Goal: Task Accomplishment & Management: Use online tool/utility

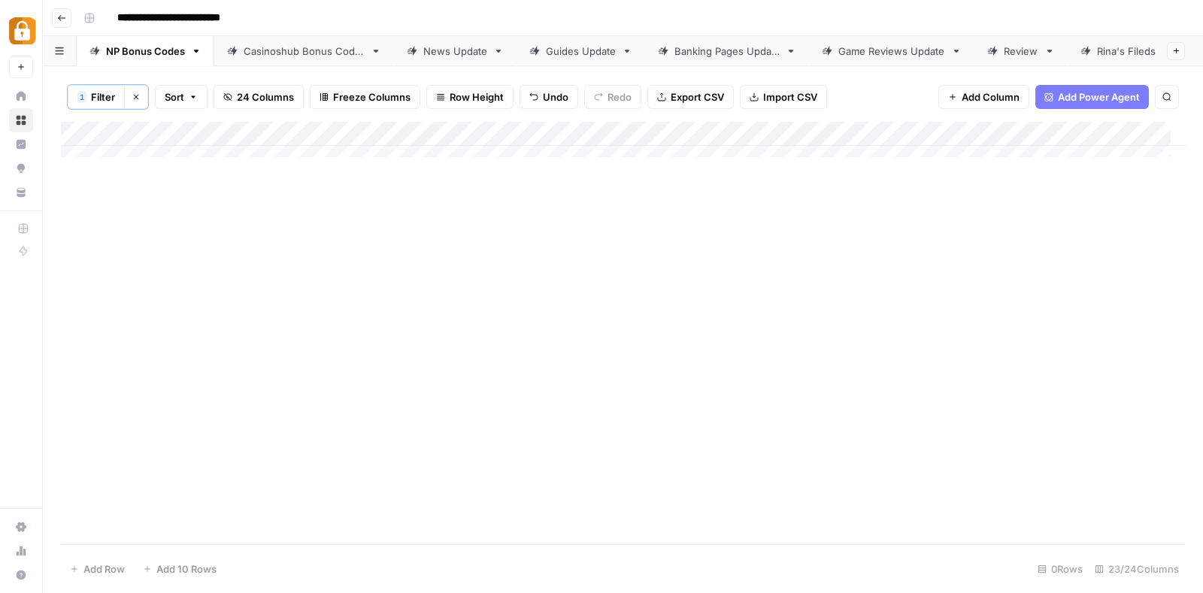
click at [132, 95] on icon "button" at bounding box center [136, 96] width 9 height 9
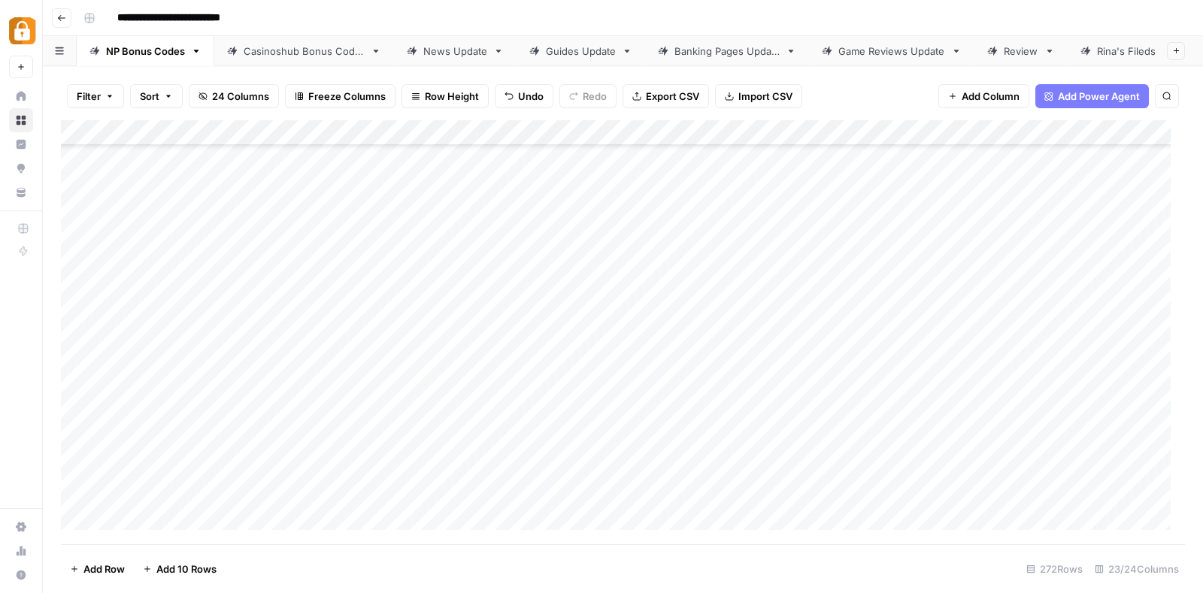
scroll to position [6591, 0]
click at [174, 571] on span "Add 10 Rows" at bounding box center [186, 568] width 60 height 15
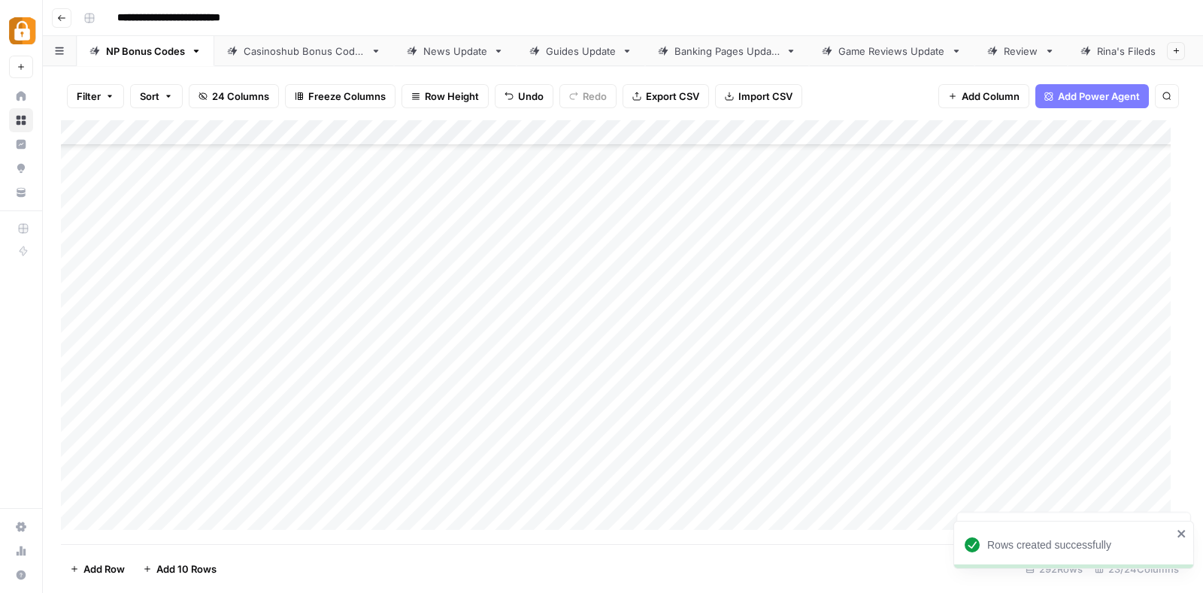
click at [478, 317] on div "Add Column" at bounding box center [623, 332] width 1124 height 424
click at [192, 317] on div "Add Column" at bounding box center [623, 332] width 1124 height 424
type textarea "**********"
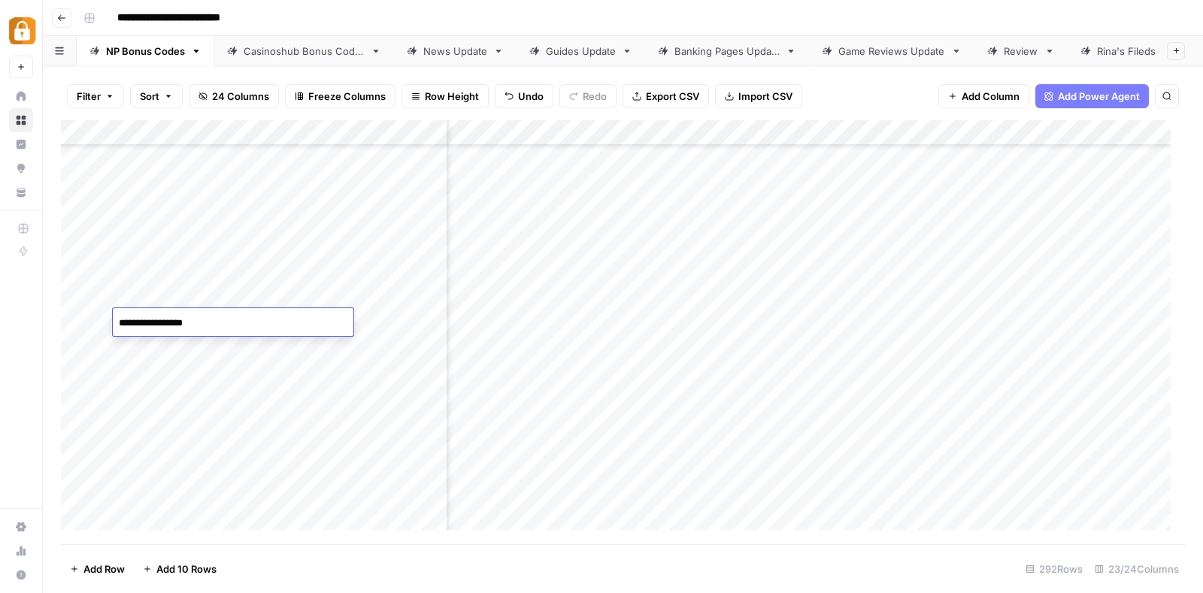
click at [777, 324] on div "Add Column" at bounding box center [623, 332] width 1124 height 424
type textarea "**********"
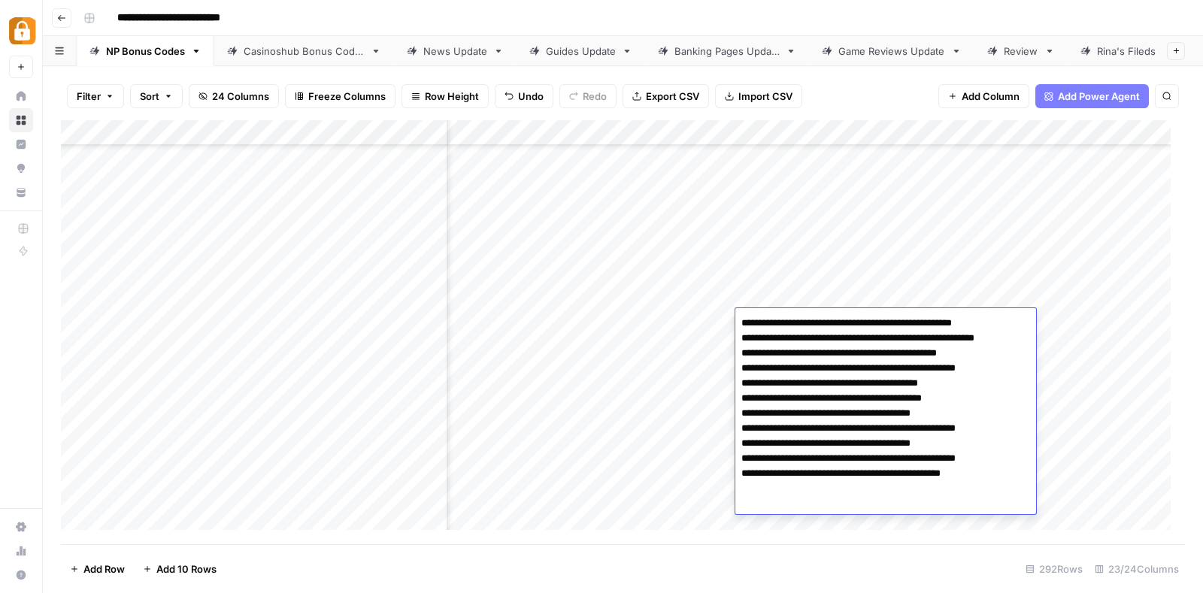
click at [776, 265] on div "Add Column" at bounding box center [623, 332] width 1124 height 424
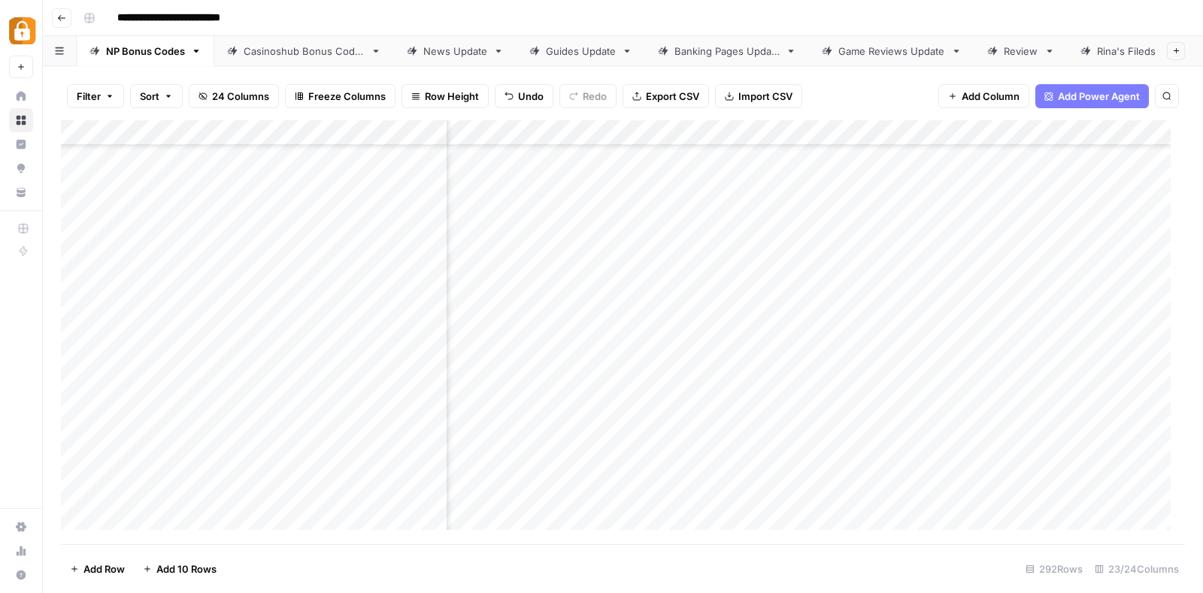
click at [769, 310] on div "Add Column" at bounding box center [623, 332] width 1124 height 424
click at [804, 319] on div "Add Column" at bounding box center [623, 332] width 1124 height 424
click at [800, 356] on div "Add Column" at bounding box center [623, 332] width 1124 height 424
click at [778, 328] on div "Add Column" at bounding box center [623, 332] width 1124 height 424
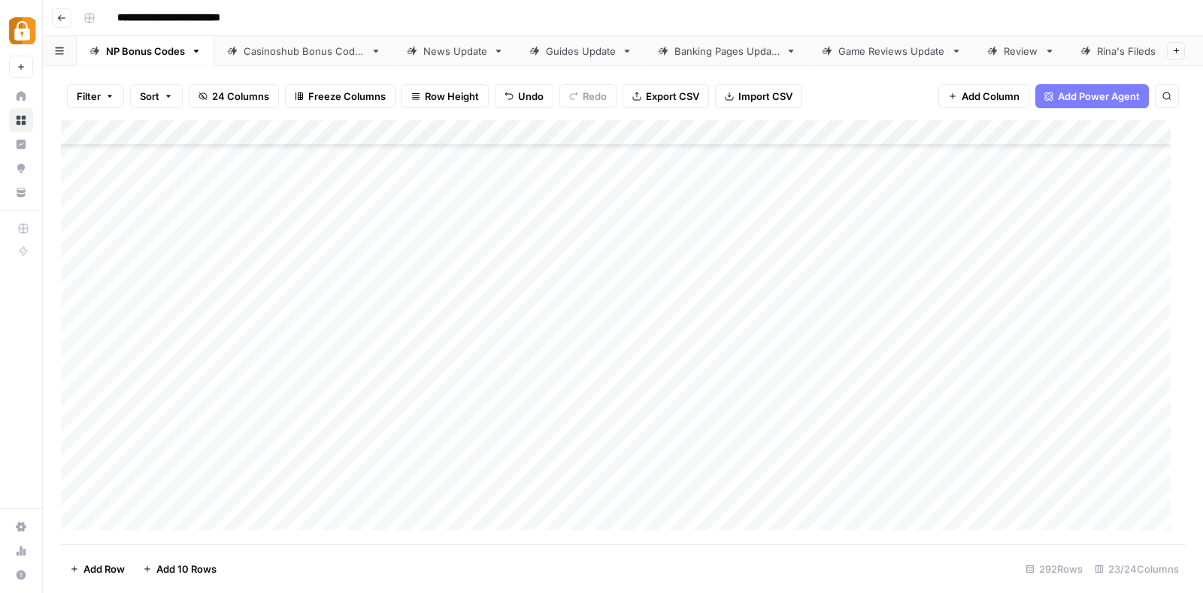
click at [219, 321] on div "Add Column" at bounding box center [623, 332] width 1124 height 424
drag, startPoint x: 241, startPoint y: 332, endPoint x: 221, endPoint y: 525, distance: 194.1
click at [221, 525] on div "Add Column" at bounding box center [623, 332] width 1124 height 424
drag, startPoint x: 239, startPoint y: 362, endPoint x: 234, endPoint y: 513, distance: 150.4
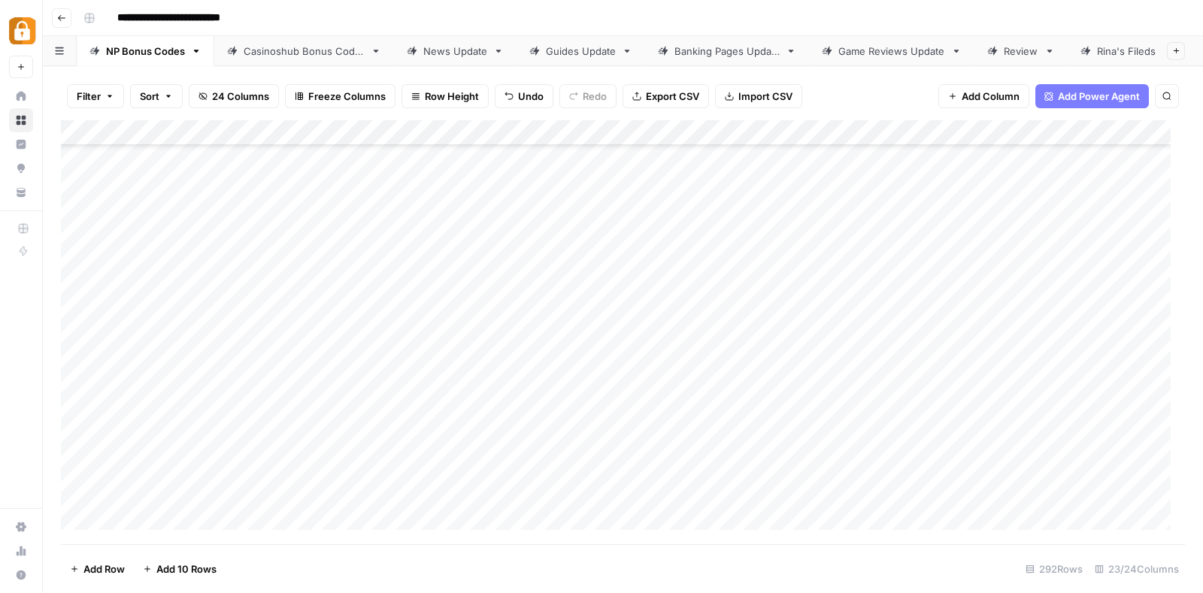
click at [234, 513] on div "Add Column" at bounding box center [623, 332] width 1124 height 424
drag, startPoint x: 234, startPoint y: 513, endPoint x: 213, endPoint y: 383, distance: 131.0
click at [213, 383] on div "Add Column" at bounding box center [623, 332] width 1124 height 424
click at [286, 400] on div "Add Column" at bounding box center [623, 332] width 1124 height 424
drag, startPoint x: 198, startPoint y: 425, endPoint x: 198, endPoint y: 498, distance: 72.9
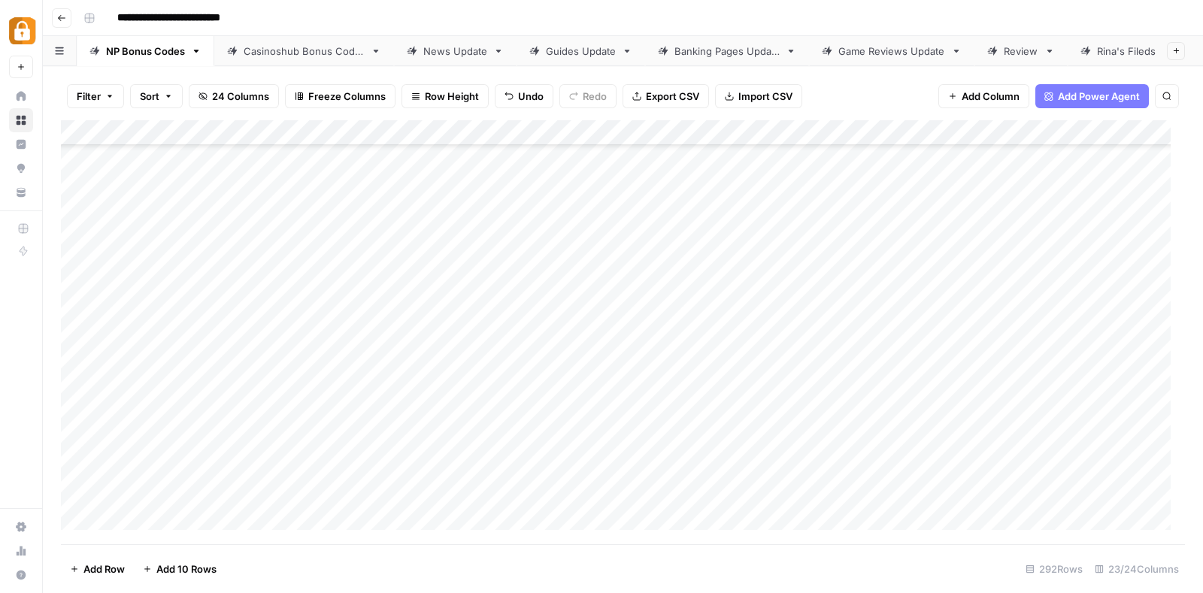
click at [198, 498] on div "Add Column" at bounding box center [623, 332] width 1124 height 424
click at [261, 435] on div "Add Column" at bounding box center [623, 332] width 1124 height 424
click at [216, 431] on div "Add Column" at bounding box center [623, 332] width 1124 height 424
type textarea "*"
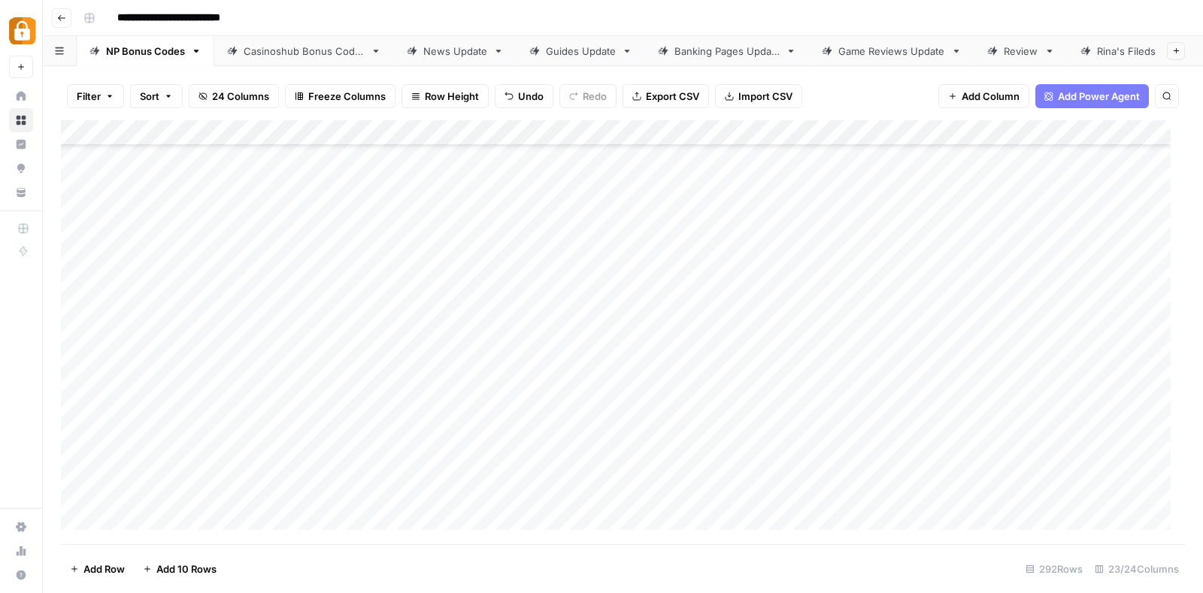
click at [316, 370] on div "Add Column" at bounding box center [623, 332] width 1124 height 424
click at [225, 455] on div "Add Column" at bounding box center [623, 332] width 1124 height 424
click at [225, 455] on textarea "**********" at bounding box center [233, 455] width 241 height 21
click at [226, 489] on div "Add Column" at bounding box center [623, 332] width 1124 height 424
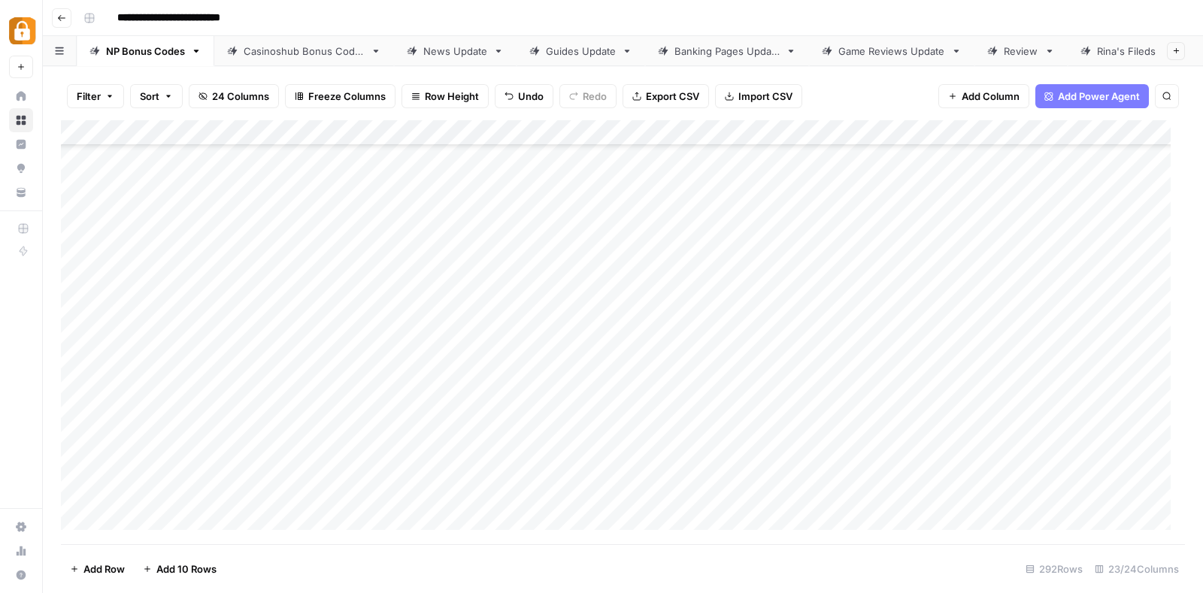
click at [226, 489] on div "Add Column" at bounding box center [623, 332] width 1124 height 424
click at [226, 489] on textarea "**********" at bounding box center [233, 480] width 241 height 21
click at [222, 500] on div "Add Column" at bounding box center [623, 332] width 1124 height 424
click at [222, 500] on textarea "**********" at bounding box center [233, 506] width 241 height 21
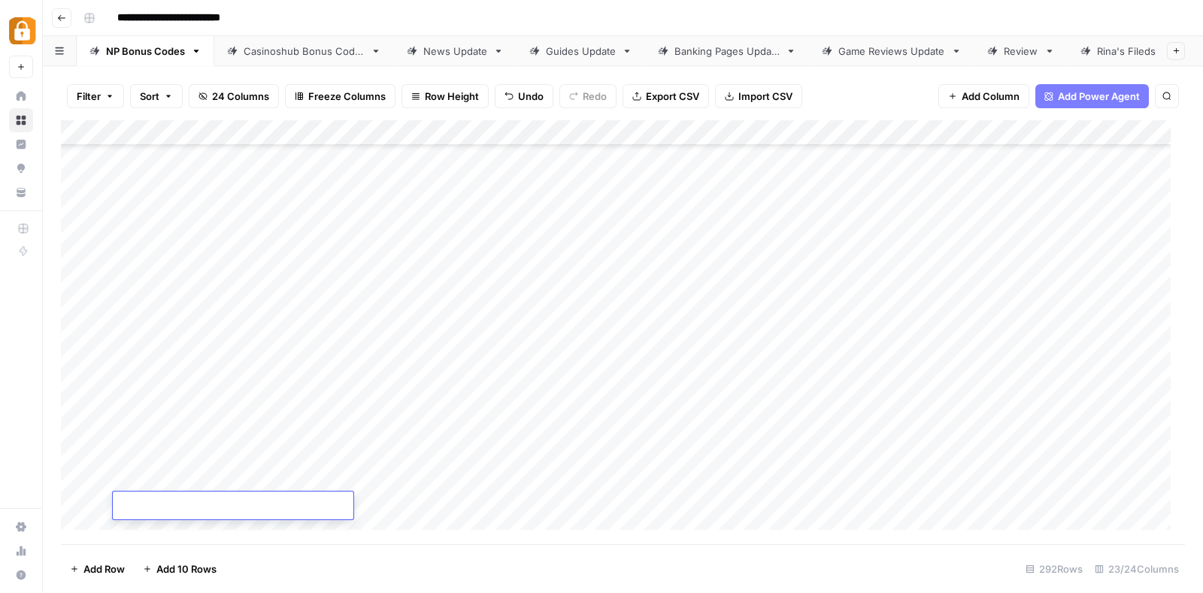
scroll to position [6882, 0]
click at [410, 223] on div "Add Column" at bounding box center [623, 332] width 1124 height 424
click at [410, 253] on div "Add Column" at bounding box center [623, 332] width 1124 height 424
click at [406, 277] on div "Add Column" at bounding box center [623, 332] width 1124 height 424
click at [406, 298] on div "Add Column" at bounding box center [623, 332] width 1124 height 424
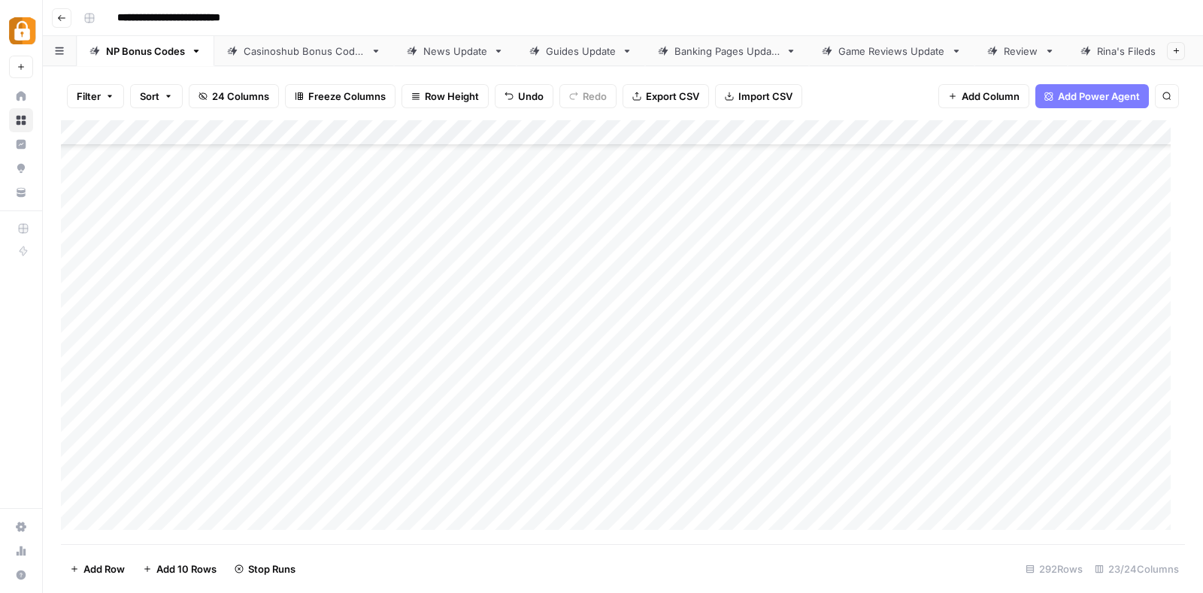
click at [403, 326] on div "Add Column" at bounding box center [623, 332] width 1124 height 424
click at [407, 350] on div "Add Column" at bounding box center [623, 332] width 1124 height 424
click at [407, 372] on div "Add Column" at bounding box center [623, 332] width 1124 height 424
click at [410, 399] on div "Add Column" at bounding box center [623, 332] width 1124 height 424
click at [410, 424] on div "Add Column" at bounding box center [623, 332] width 1124 height 424
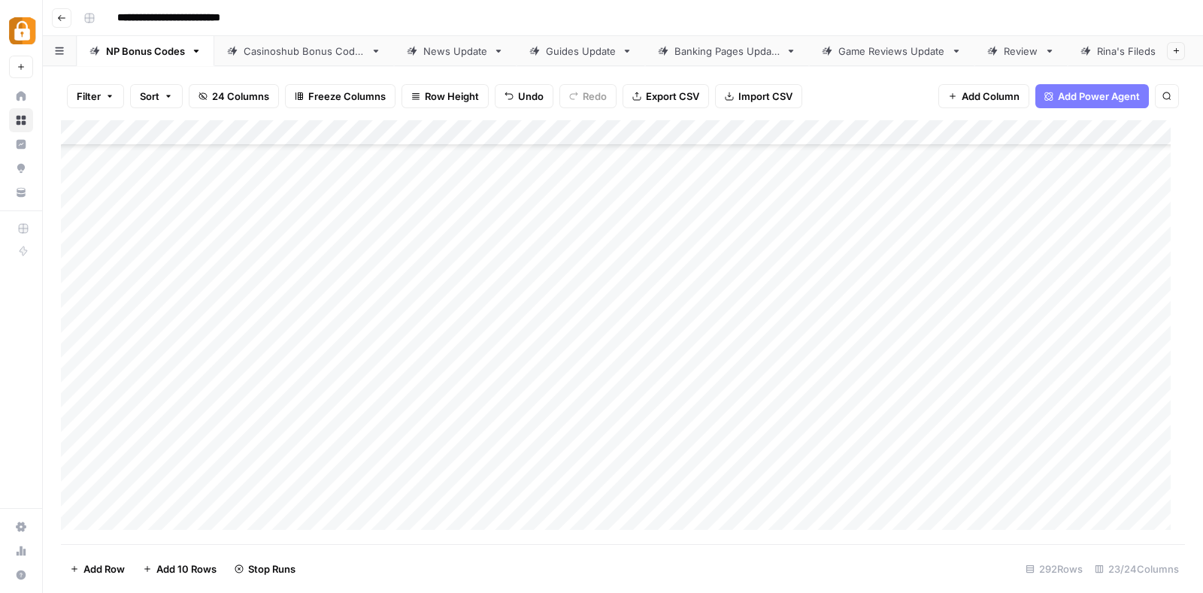
click at [412, 450] on div "Add Column" at bounding box center [623, 332] width 1124 height 424
click at [412, 479] on div "Add Column" at bounding box center [623, 332] width 1124 height 424
click at [411, 300] on div "Add Column" at bounding box center [623, 332] width 1124 height 424
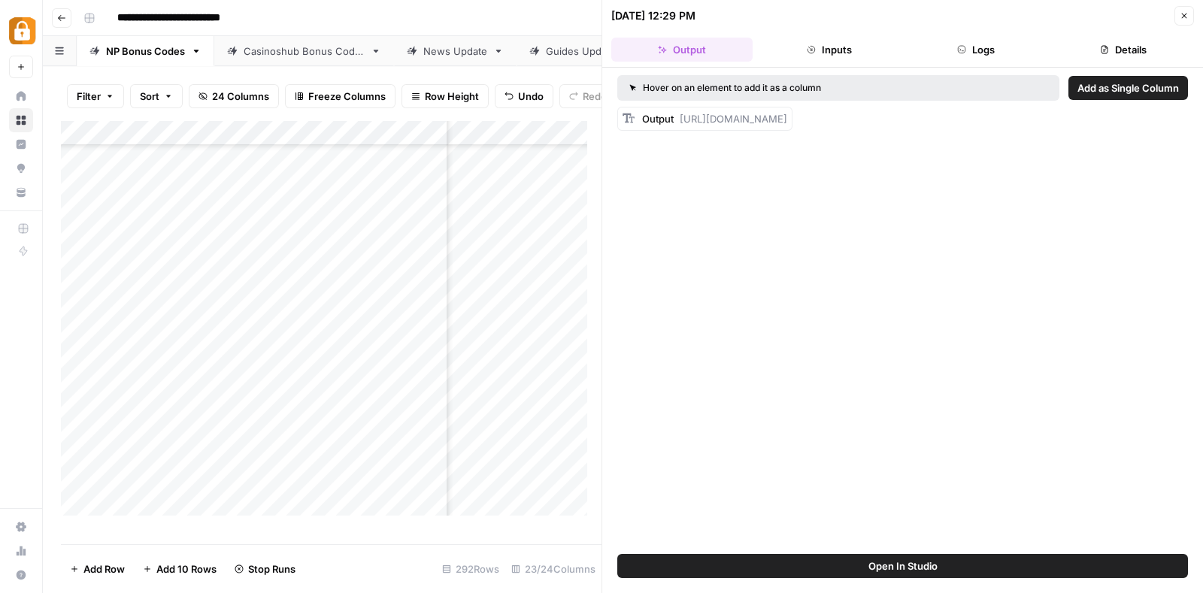
click at [1188, 14] on button "Close" at bounding box center [1184, 16] width 20 height 20
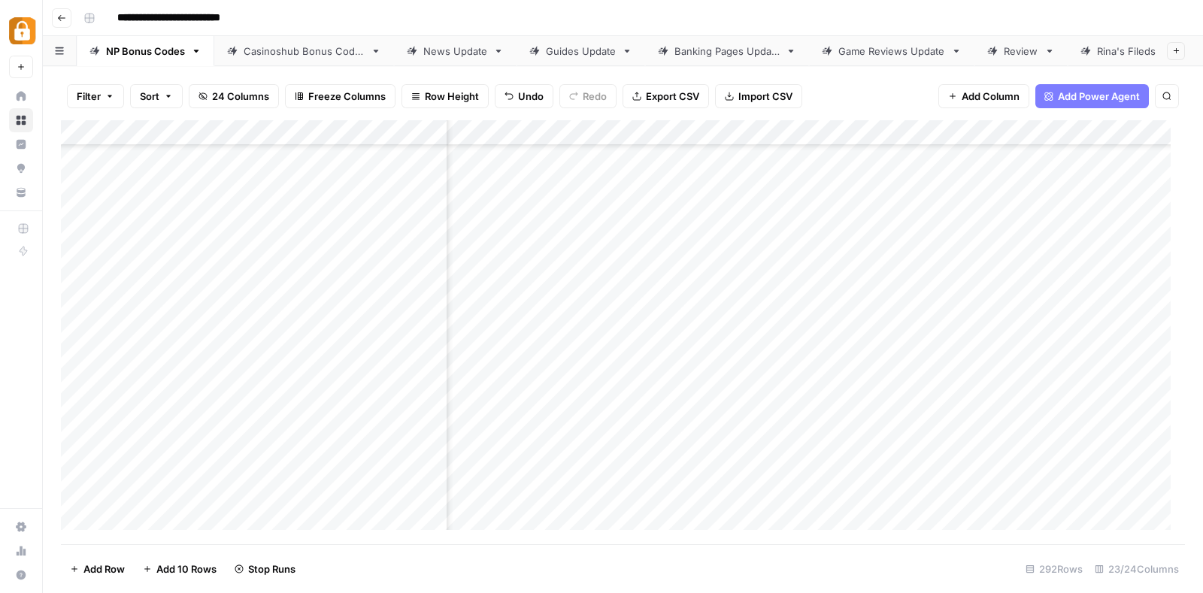
scroll to position [6882, 0]
click at [639, 295] on div "Add Column" at bounding box center [623, 332] width 1124 height 424
click at [521, 285] on div "Add Column" at bounding box center [623, 332] width 1124 height 424
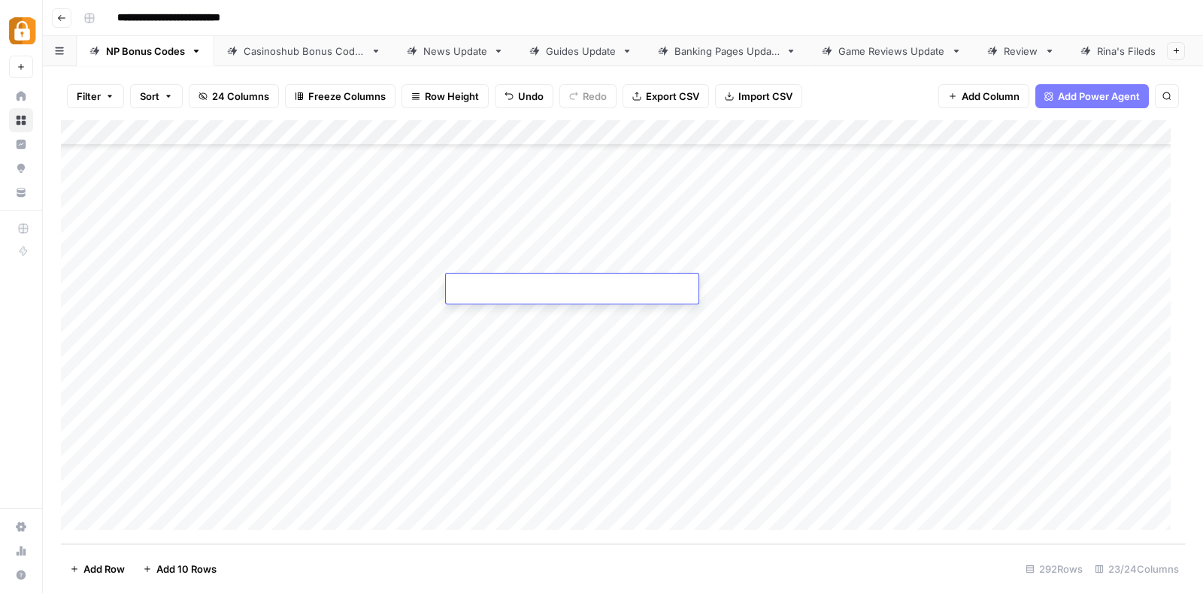
type input "**********"
click at [218, 257] on div "Add Column" at bounding box center [623, 332] width 1124 height 424
click at [201, 291] on div "Add Column" at bounding box center [623, 332] width 1124 height 424
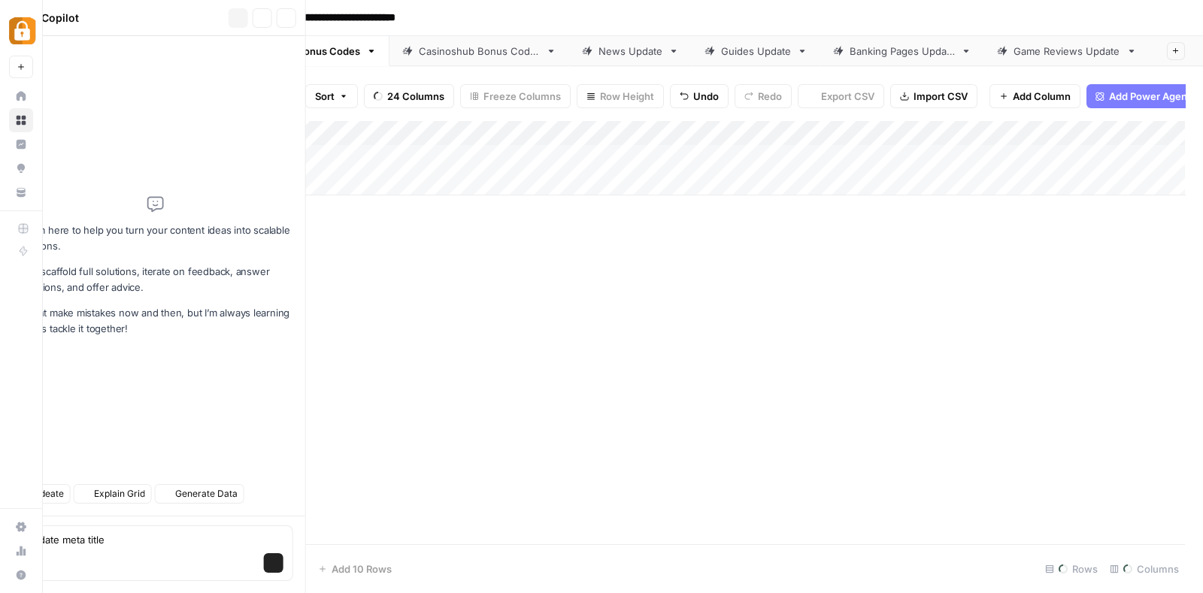
scroll to position [0, 0]
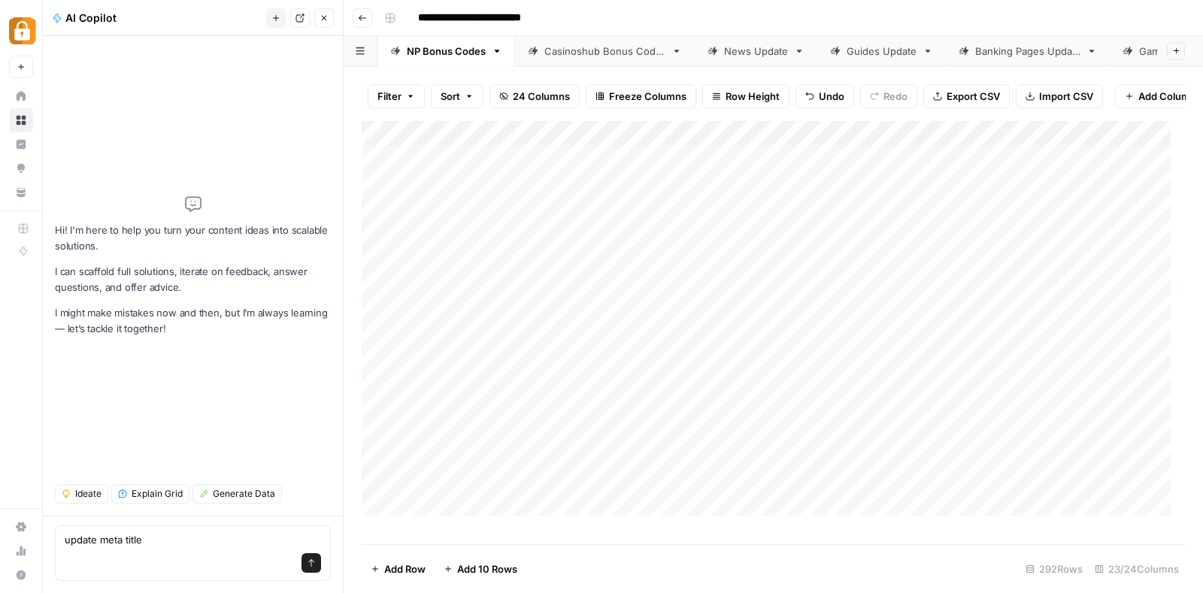
type textarea "update meta title"
click at [324, 15] on icon "button" at bounding box center [323, 18] width 9 height 9
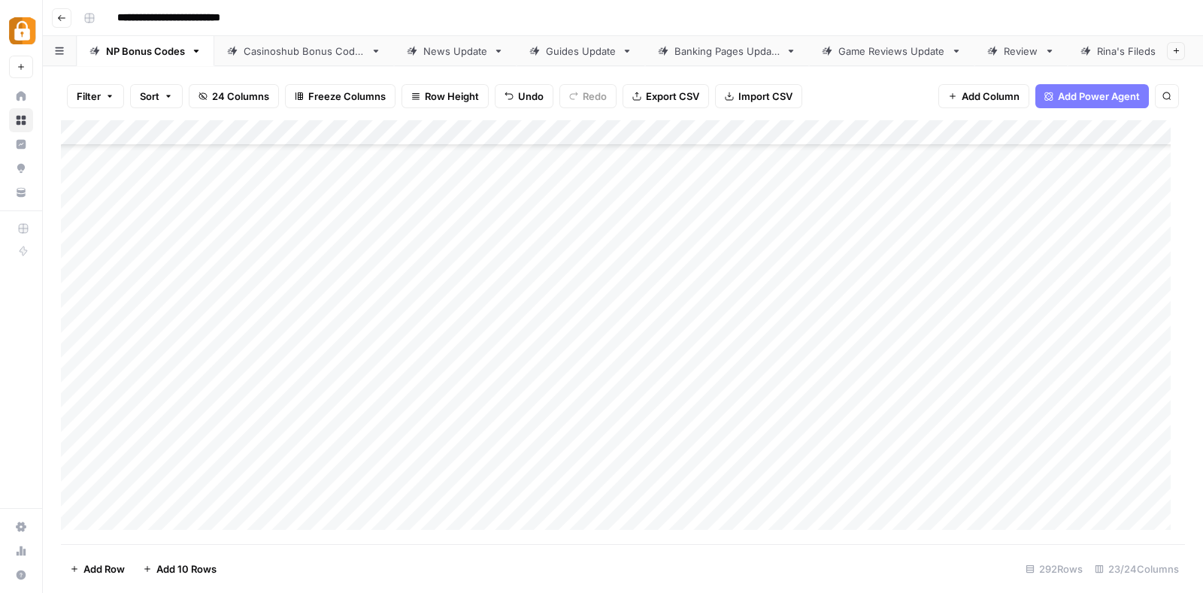
scroll to position [7052, 0]
click at [215, 325] on div "Add Column" at bounding box center [623, 332] width 1124 height 424
type textarea "**********"
click at [729, 337] on div "Add Column" at bounding box center [623, 332] width 1124 height 424
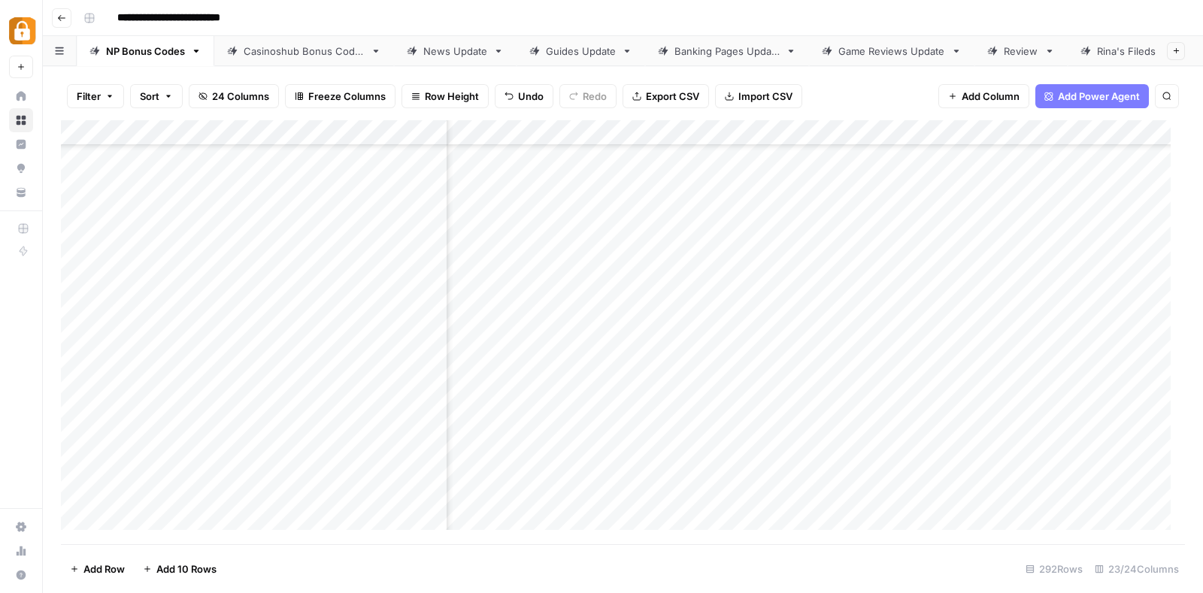
click at [729, 337] on div "Add Column" at bounding box center [623, 332] width 1124 height 424
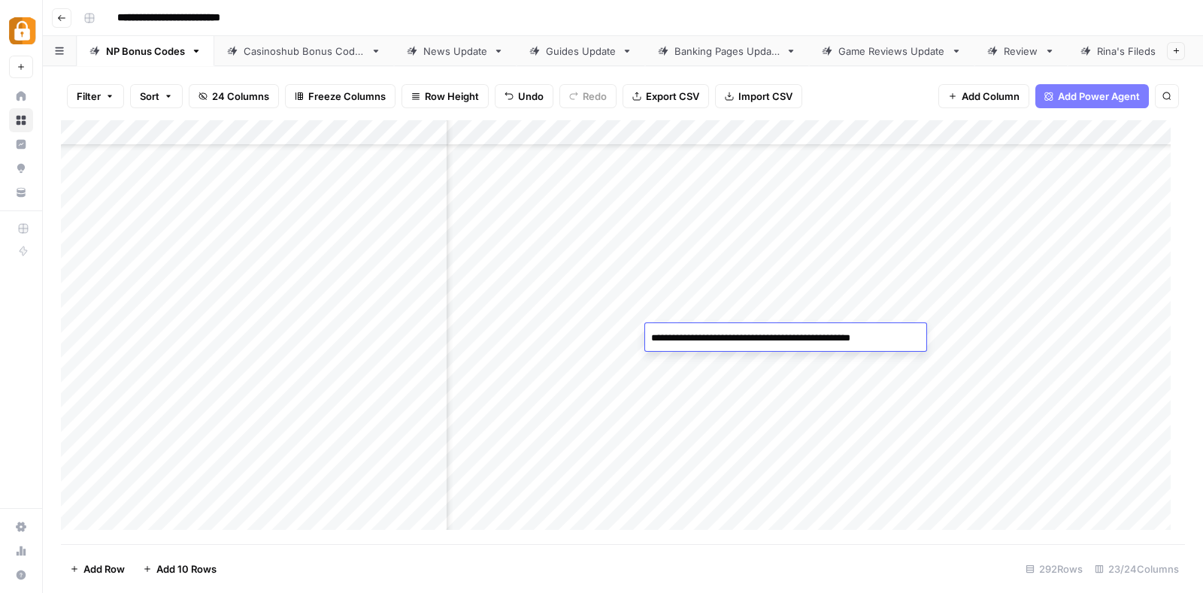
type textarea "**********"
click at [414, 335] on div "Add Column" at bounding box center [623, 332] width 1124 height 424
